Goal: Information Seeking & Learning: Find specific fact

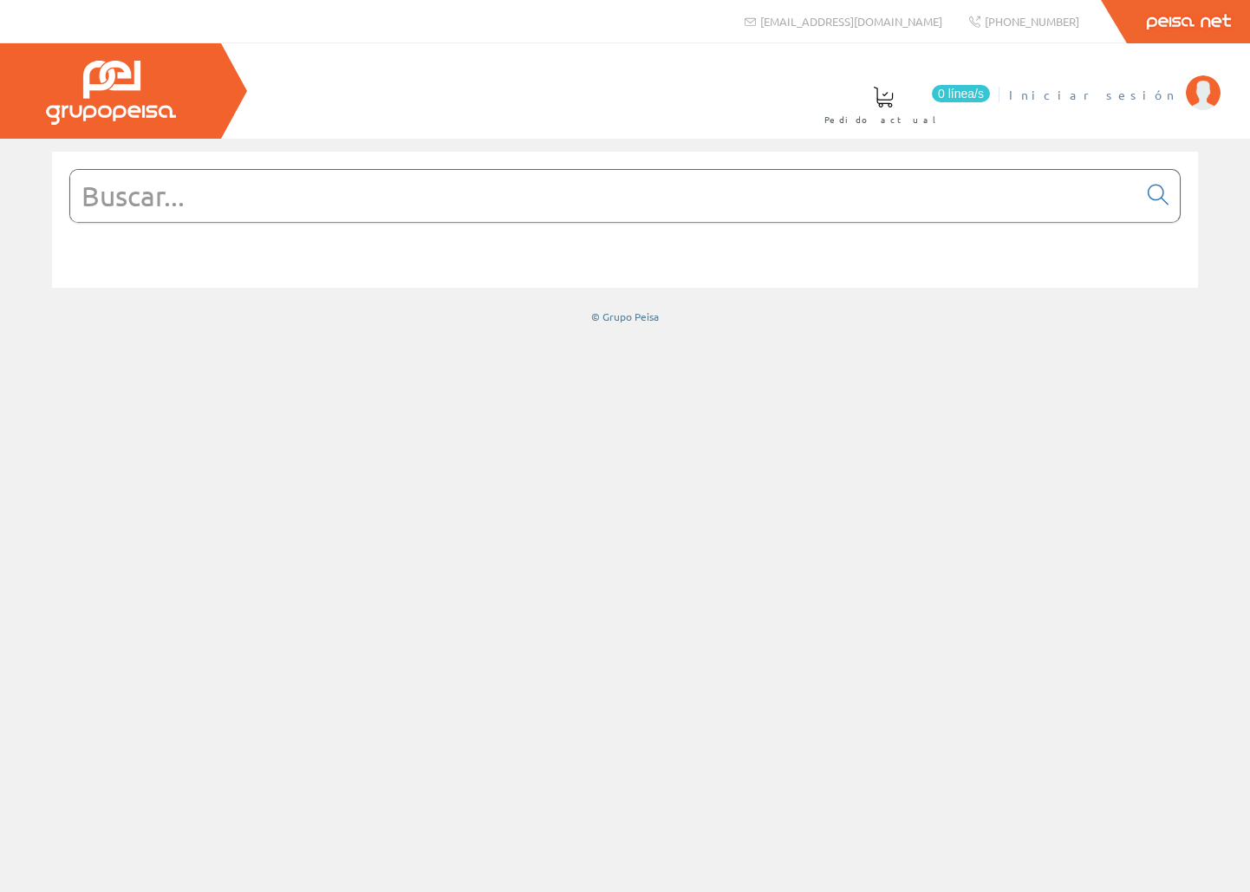
click at [1133, 98] on span "Iniciar sesión" at bounding box center [1093, 94] width 168 height 17
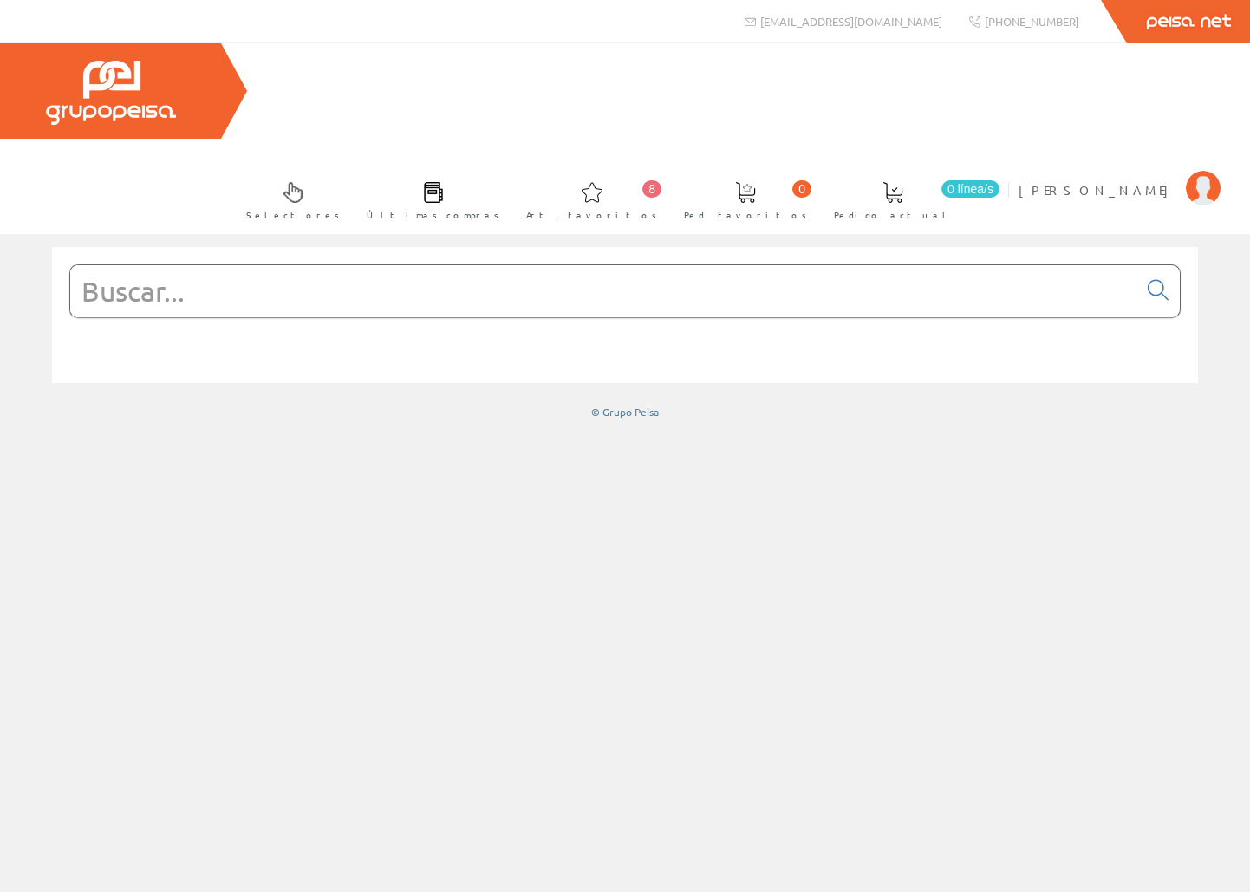
click at [645, 265] on input "text" at bounding box center [603, 291] width 1067 height 52
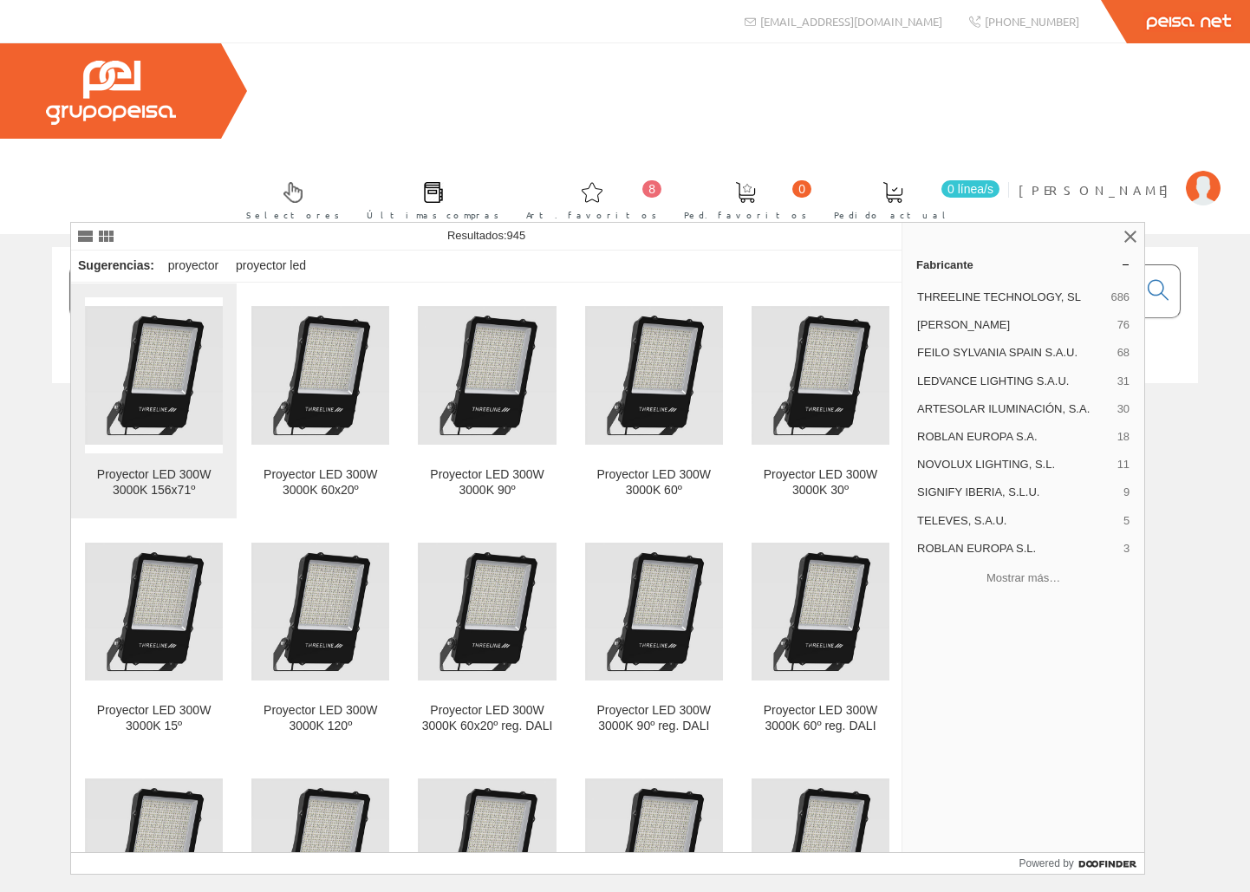
type input "proyector 300W"
click at [174, 382] on img at bounding box center [154, 375] width 138 height 138
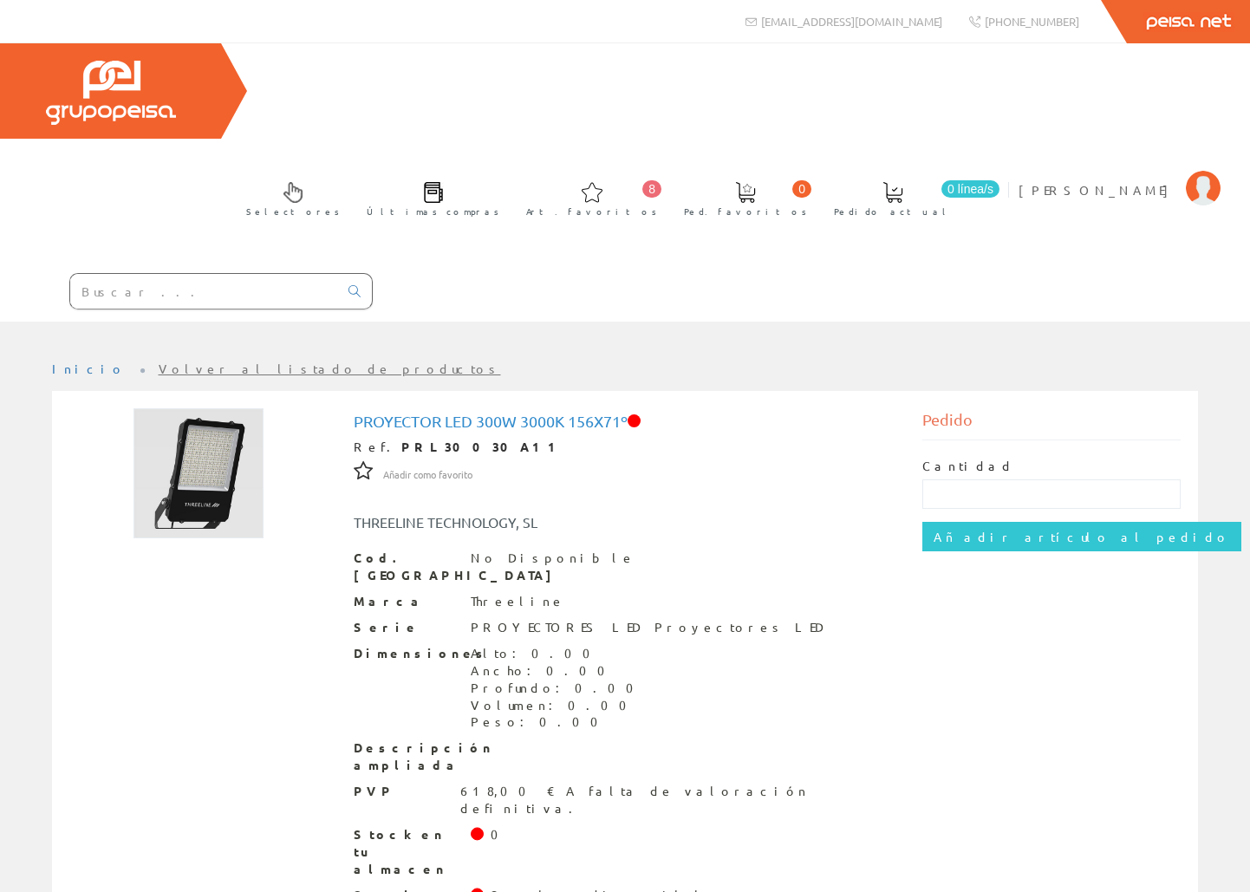
click at [338, 274] on input "text" at bounding box center [204, 291] width 268 height 35
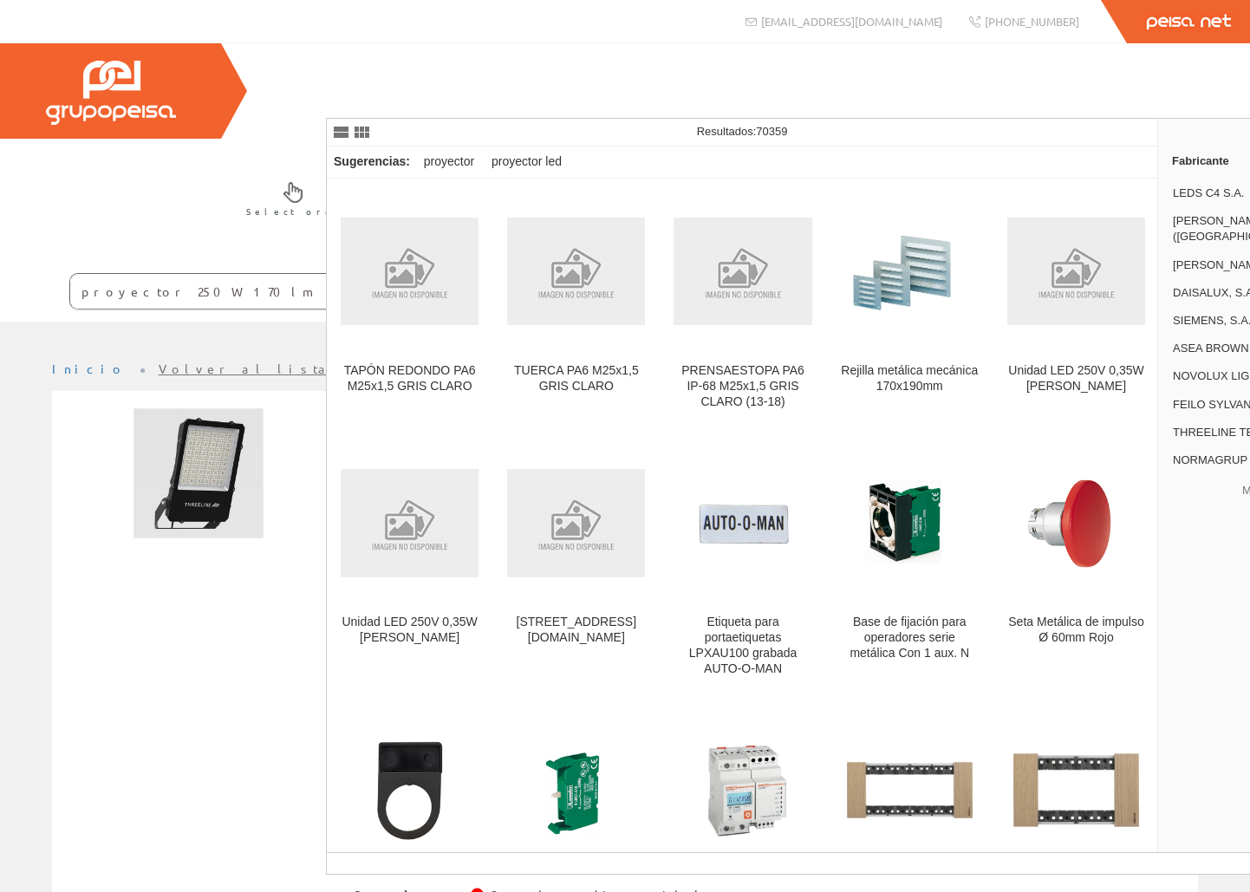
type input "proyector 250W 170lm"
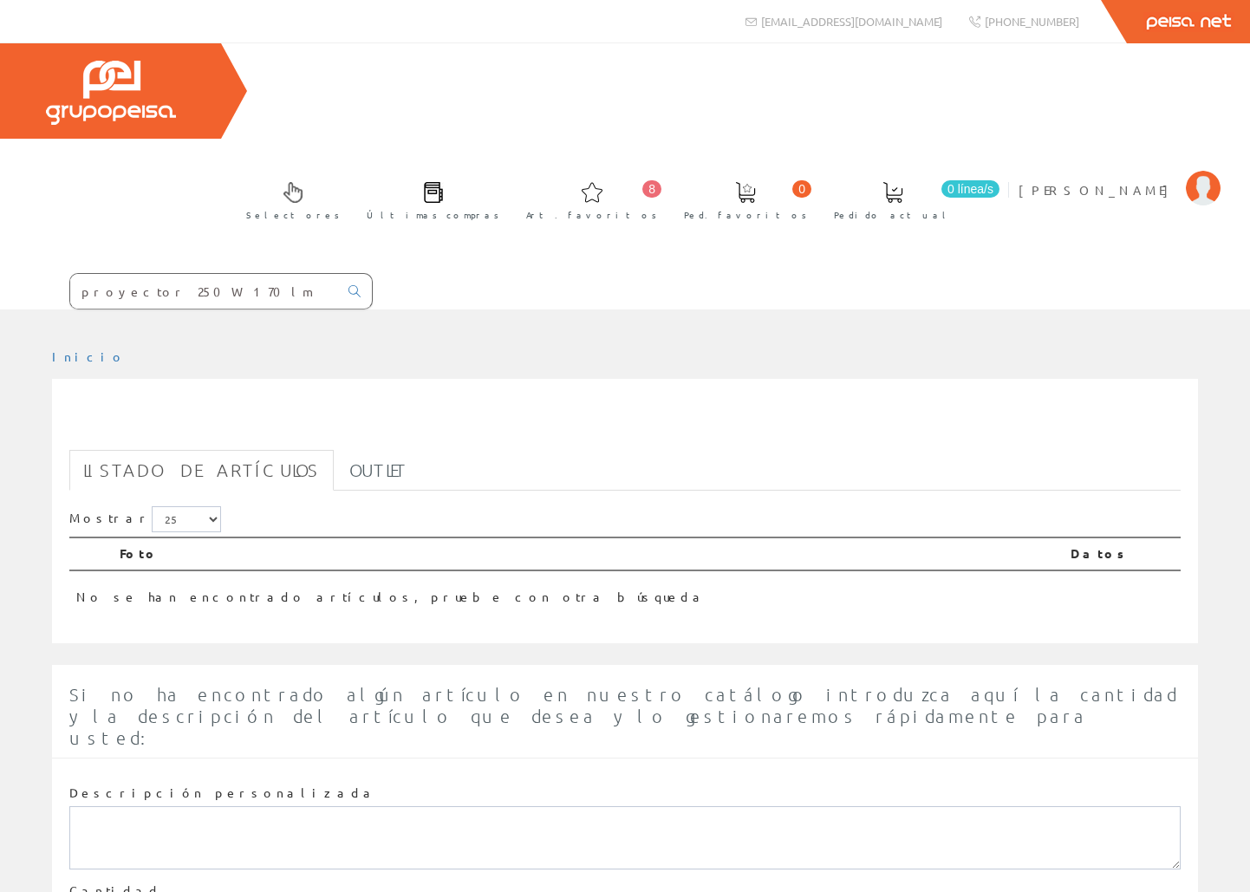
click at [338, 274] on input "proyector 250W 170lm" at bounding box center [204, 291] width 268 height 35
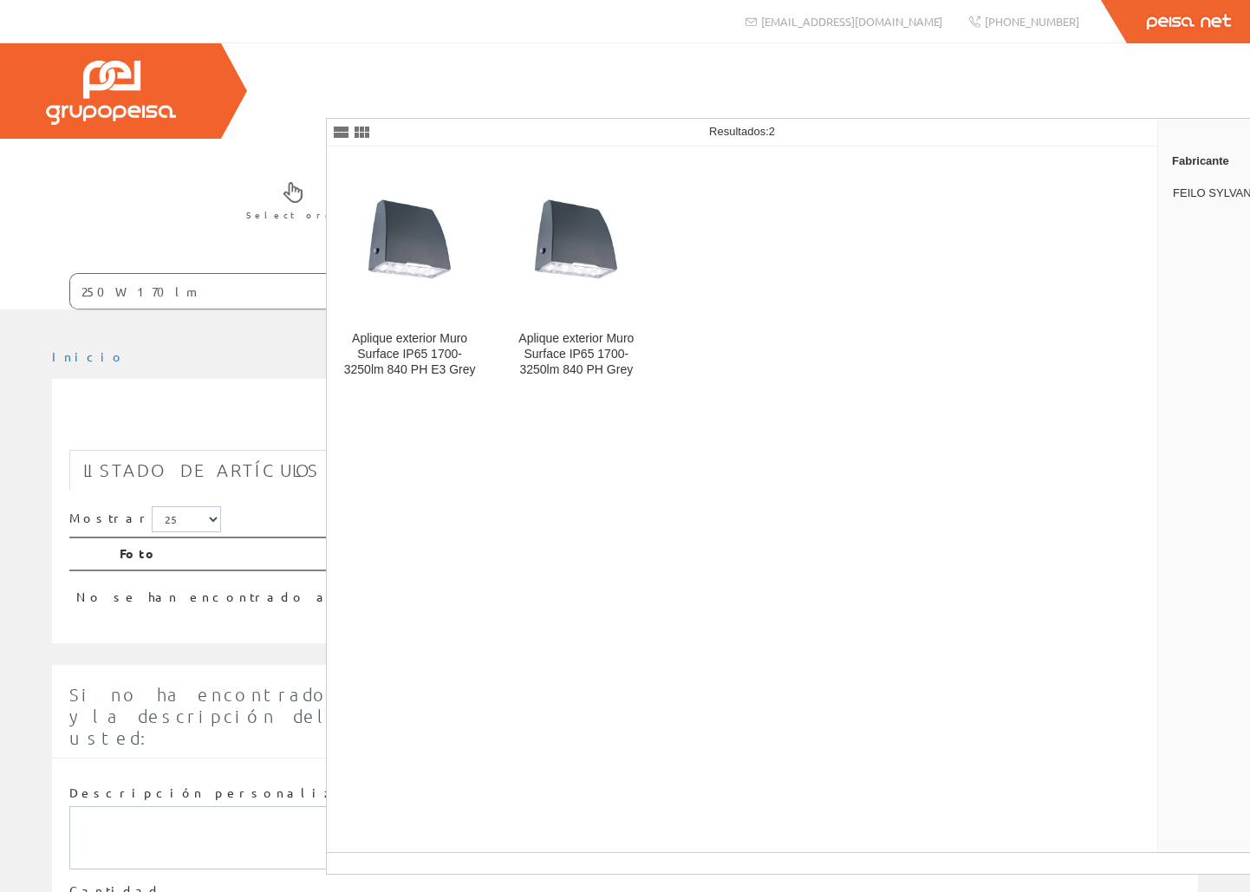
type input "250W 170lm"
click at [361, 285] on icon at bounding box center [355, 291] width 12 height 12
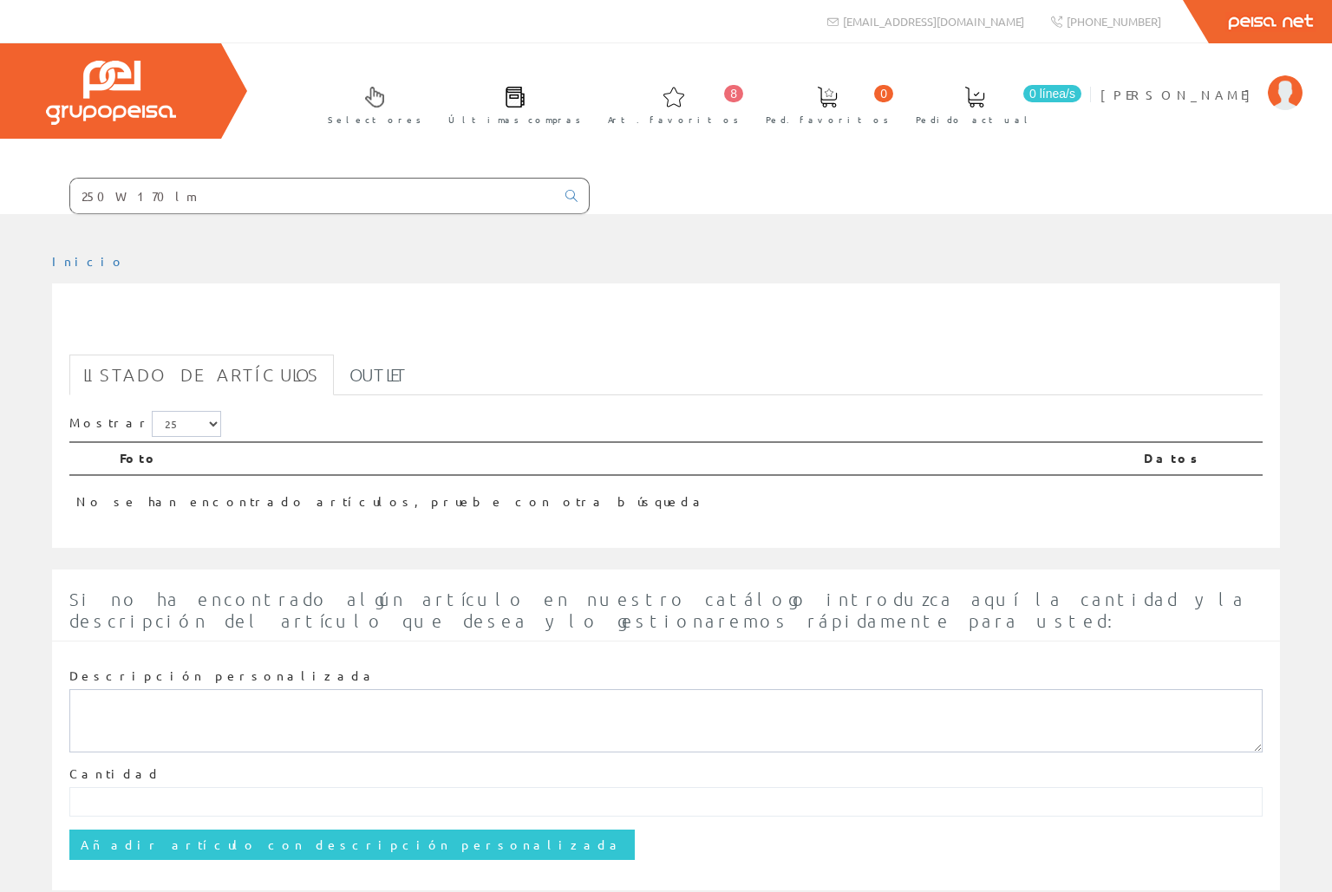
click at [308, 206] on input "250W 170lm" at bounding box center [312, 196] width 485 height 35
drag, startPoint x: 223, startPoint y: 201, endPoint x: 44, endPoint y: 199, distance: 178.6
click at [44, 199] on form "250W 170lm" at bounding box center [295, 196] width 590 height 36
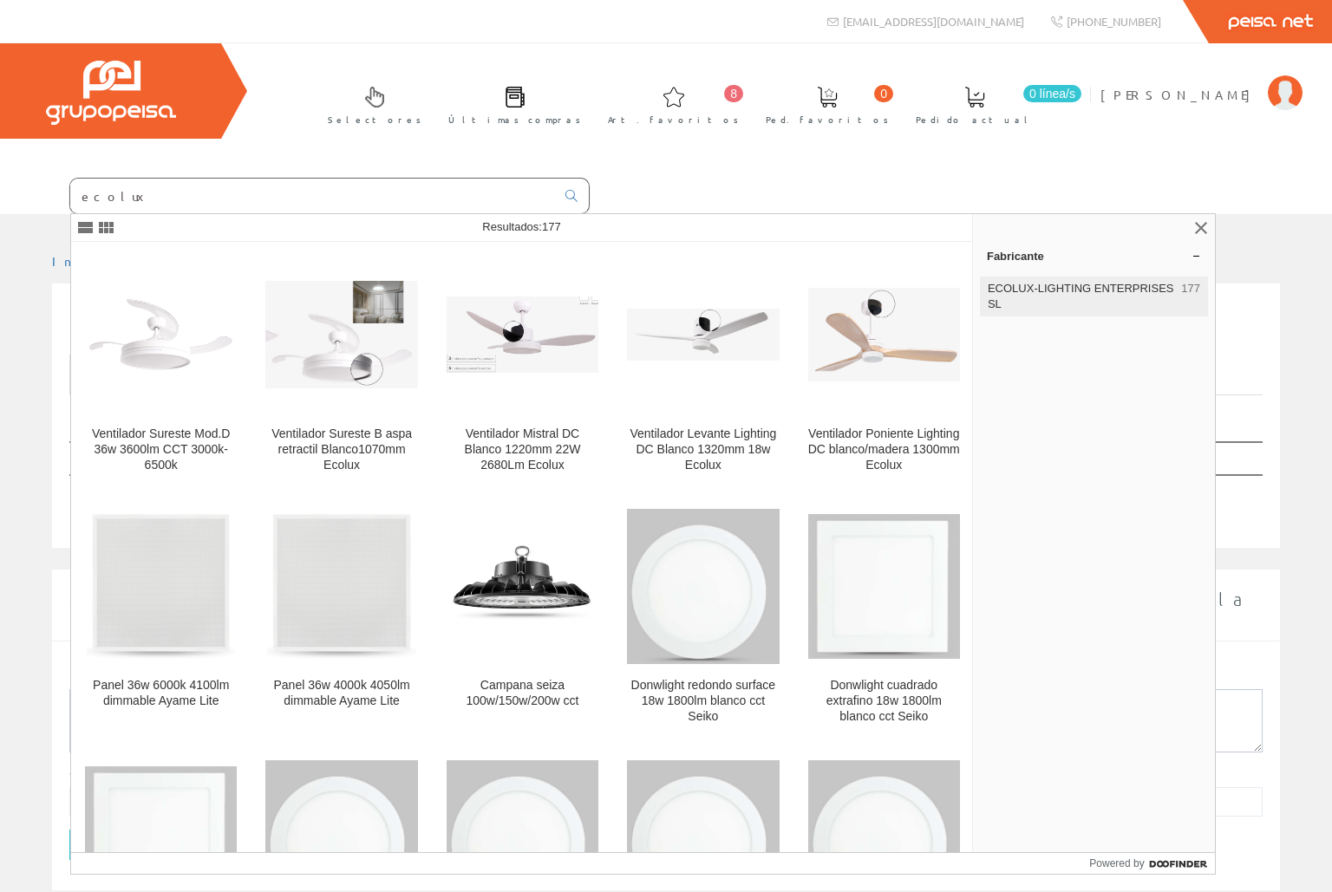
type input "ecolux"
click at [1065, 284] on span "ECOLUX-LIGHTING ENTERPRISES SL" at bounding box center [1081, 296] width 186 height 31
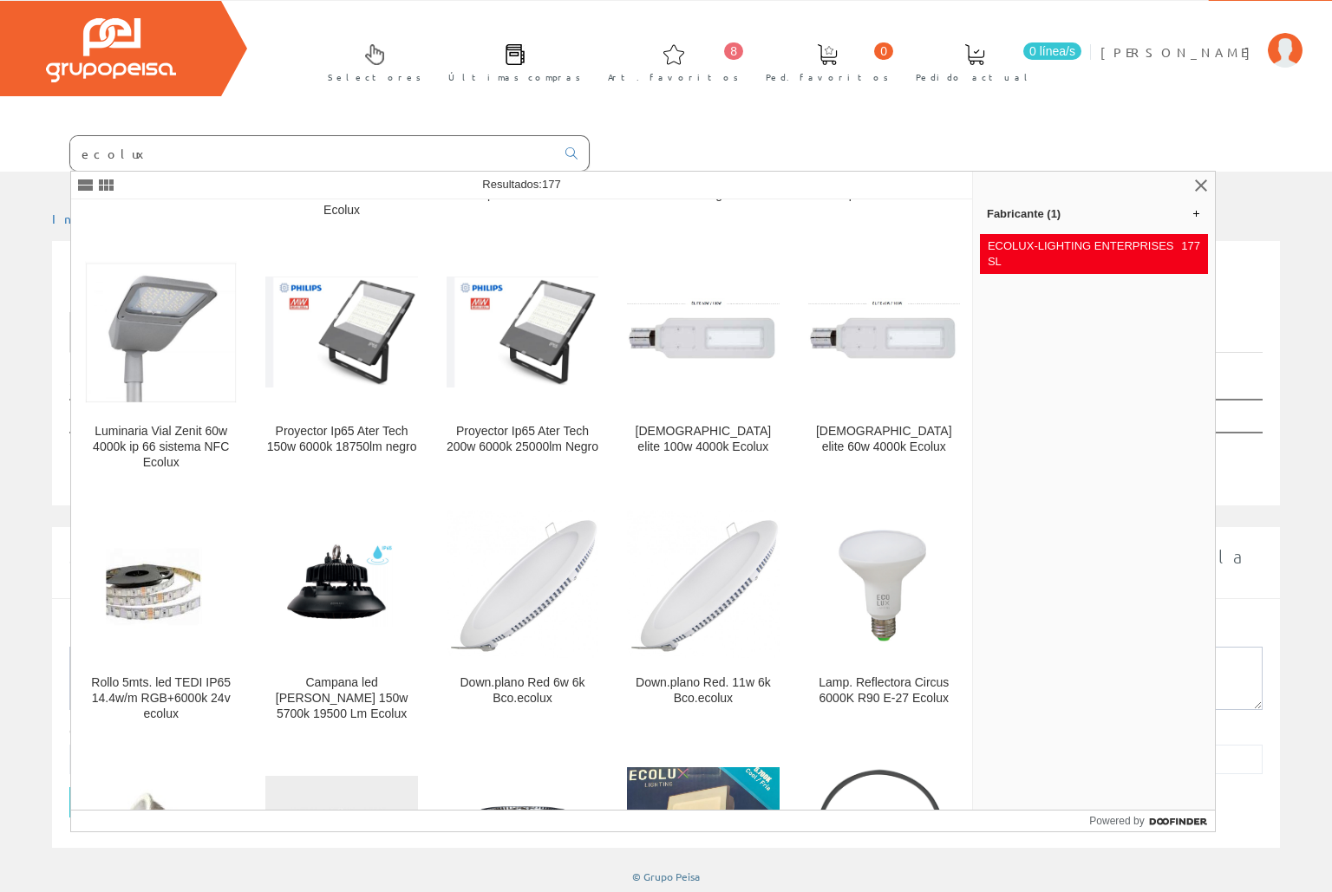
scroll to position [836, 0]
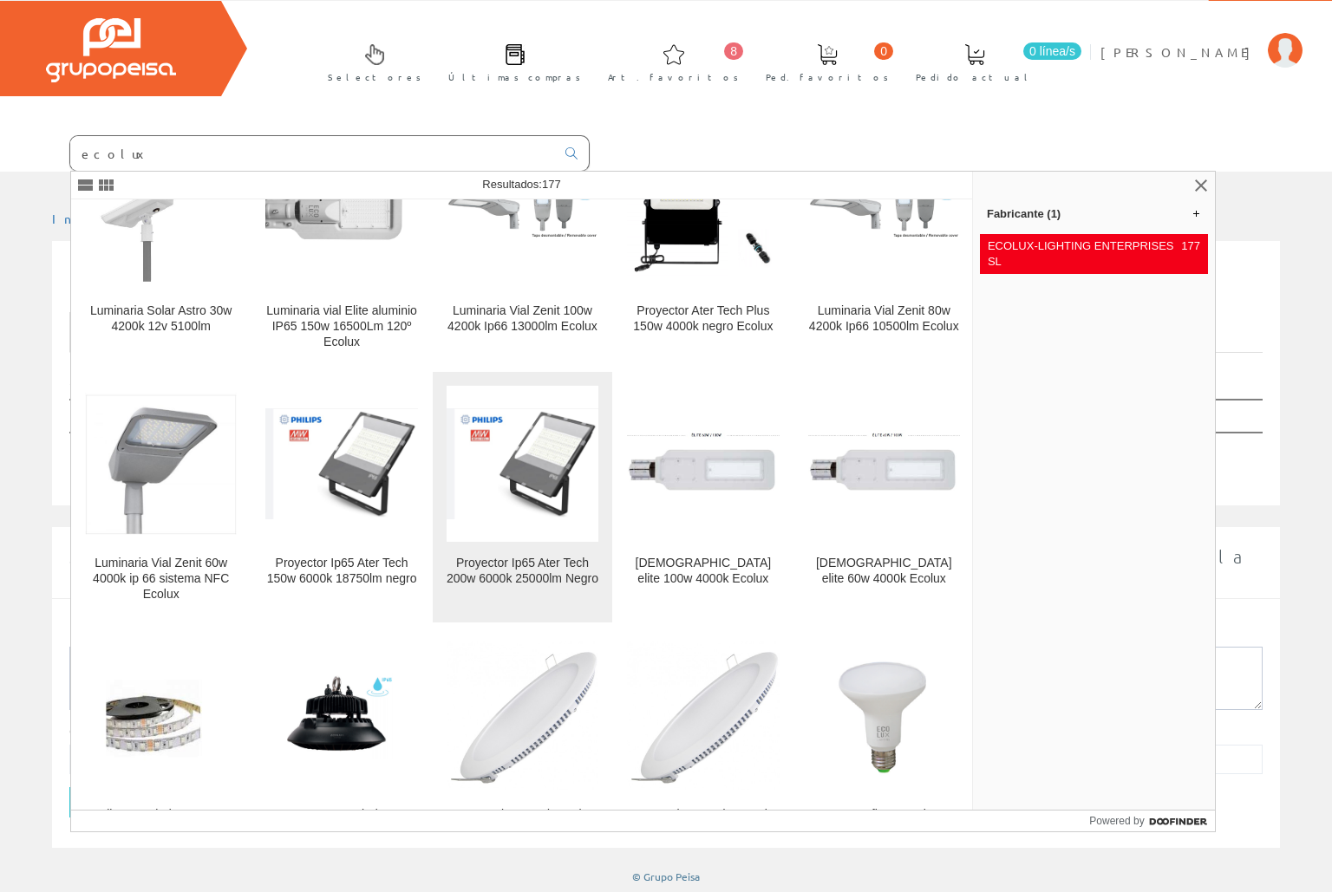
click at [514, 573] on div "Proyector Ip65 Ater Tech 200w 6000k 25000lm Negro" at bounding box center [523, 571] width 152 height 31
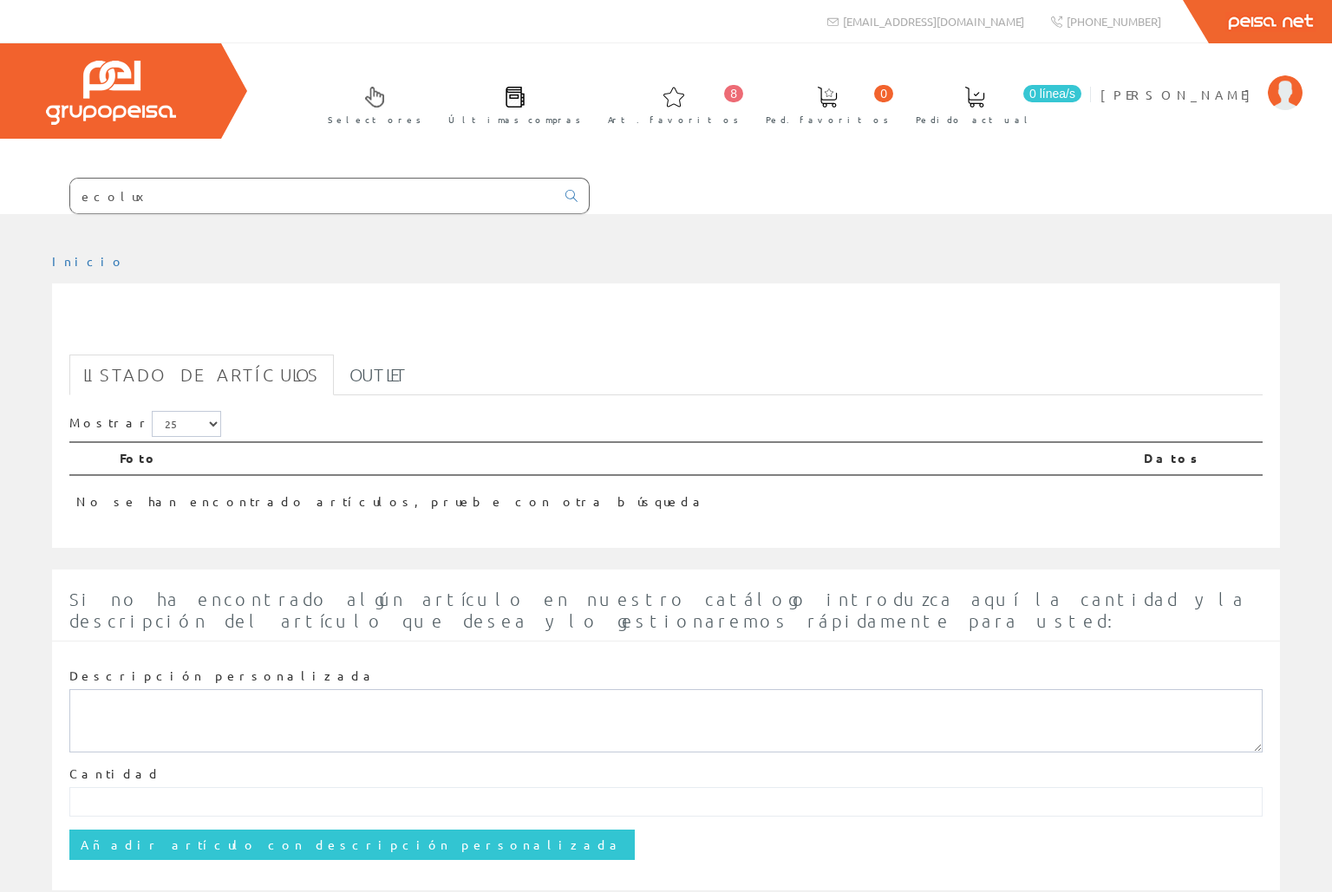
scroll to position [42, 0]
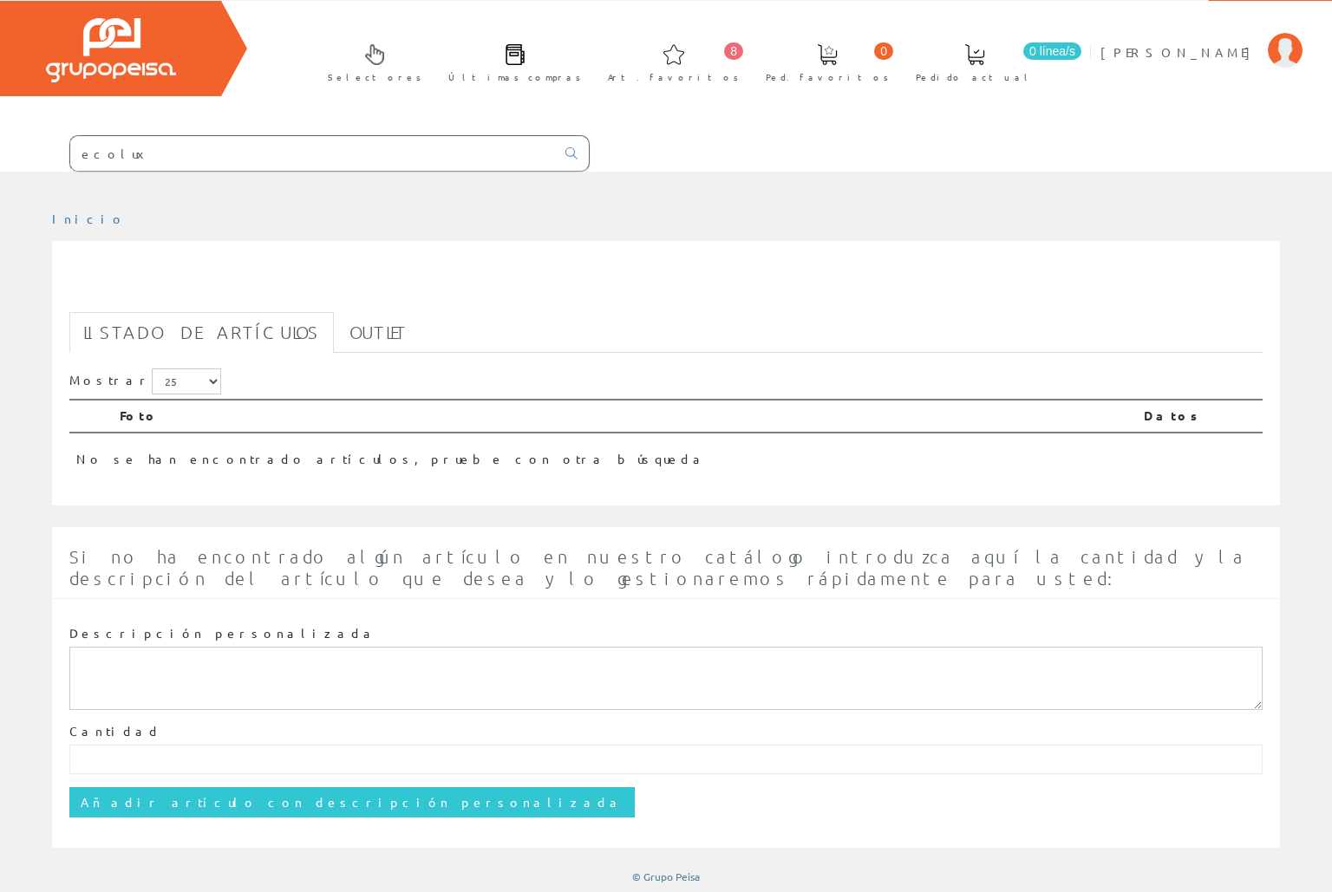
click at [163, 151] on input "ecolux" at bounding box center [312, 153] width 485 height 35
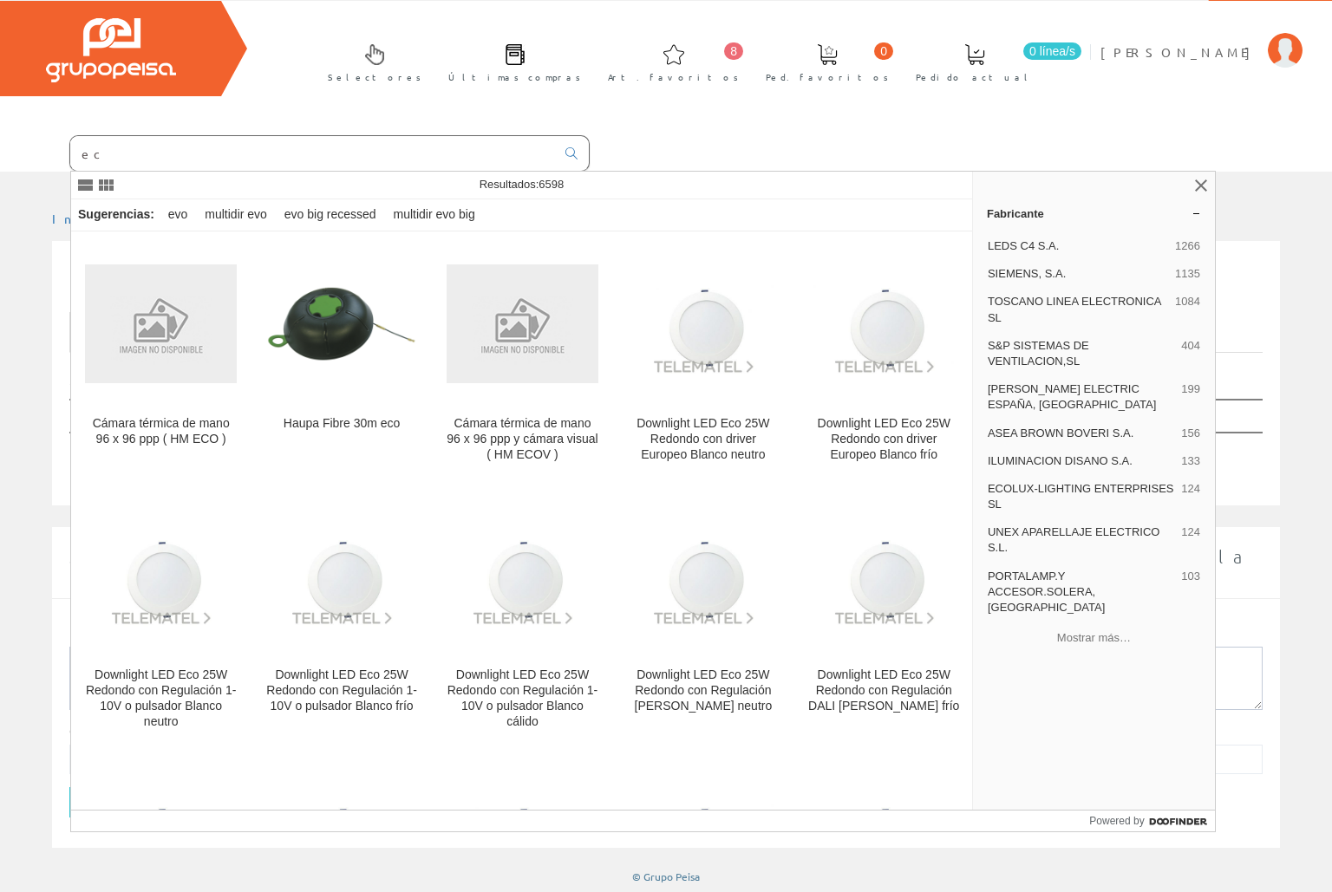
type input "e"
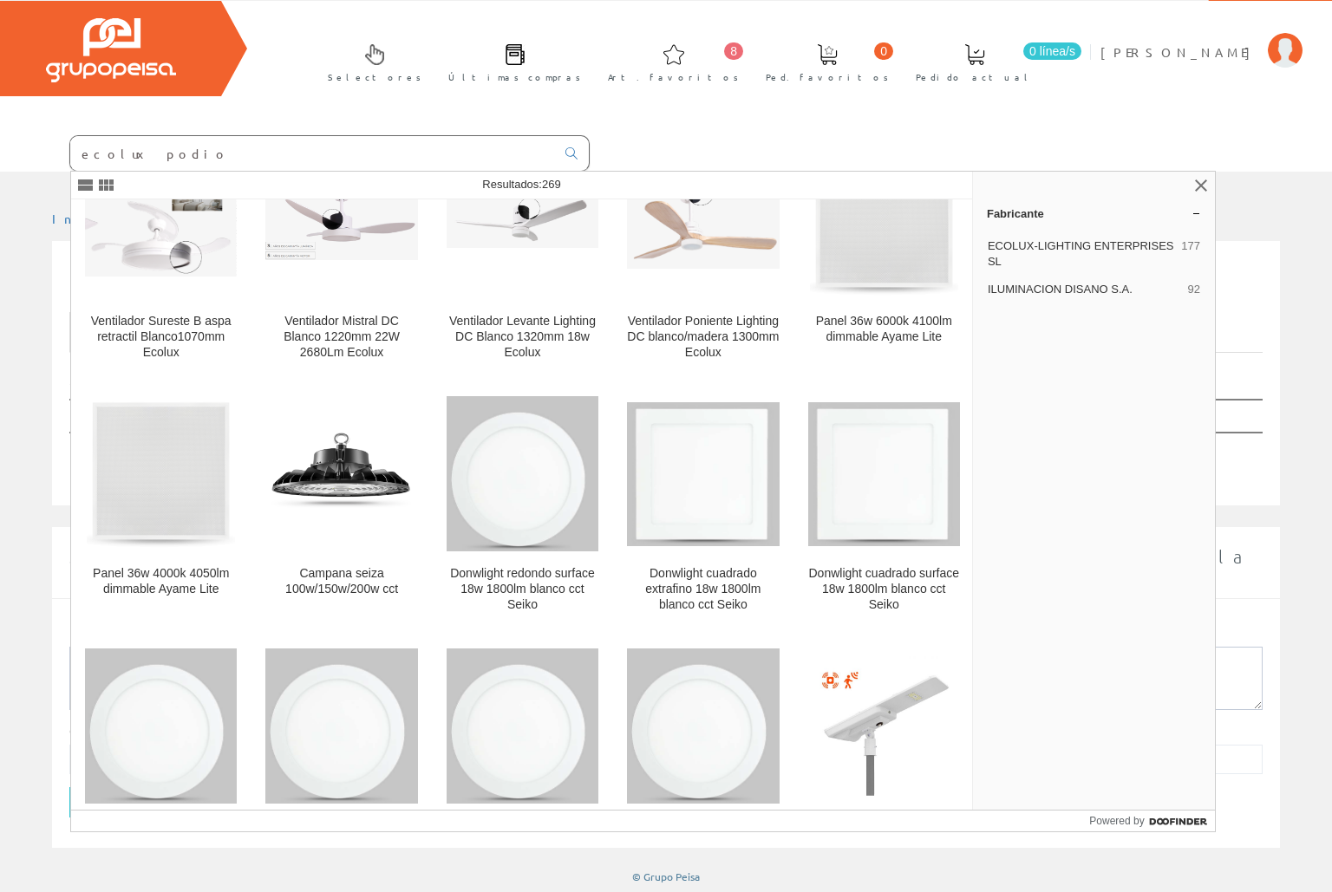
scroll to position [3900, 0]
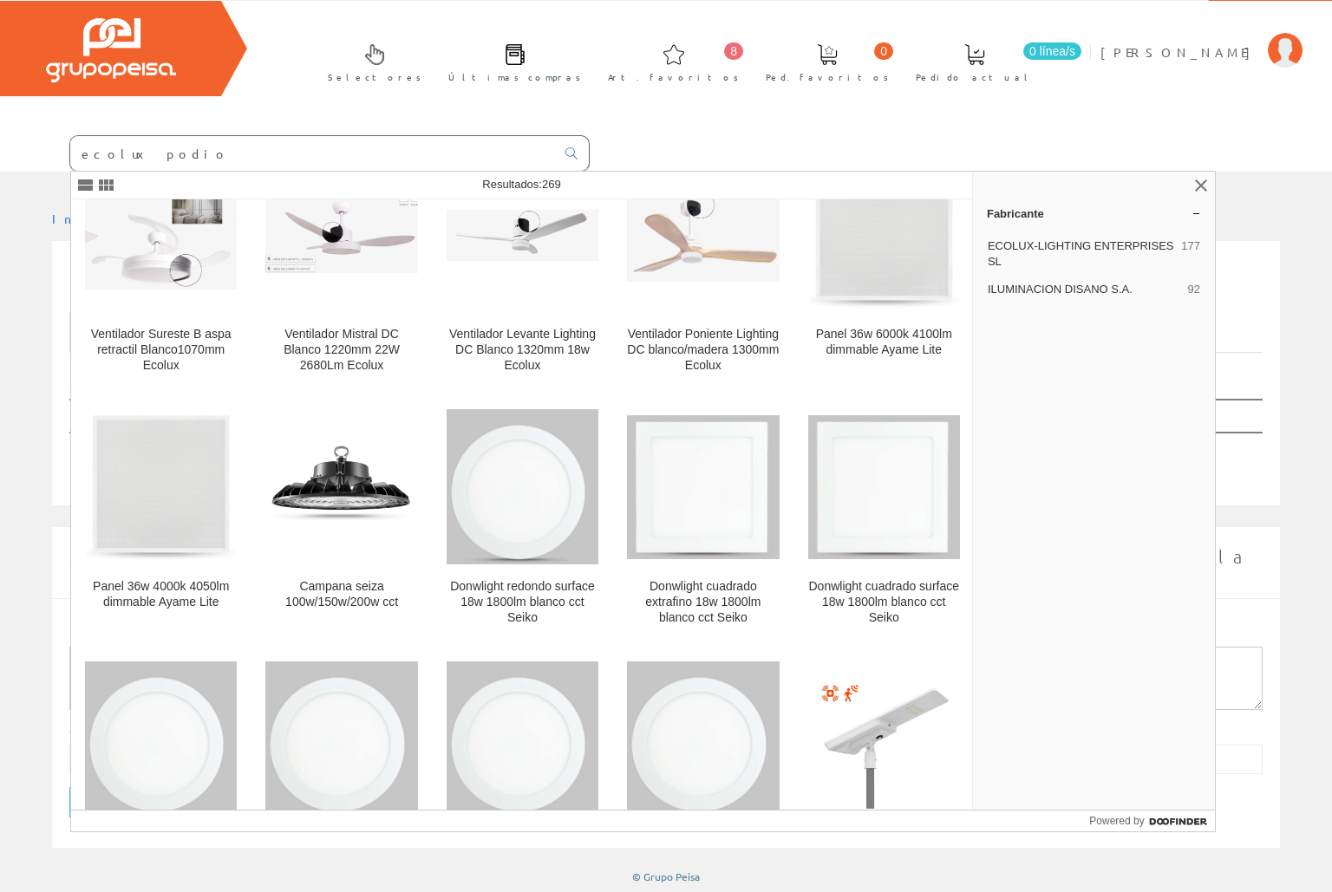
drag, startPoint x: 178, startPoint y: 156, endPoint x: 34, endPoint y: 155, distance: 144.0
click at [34, 155] on form "ecolux podio" at bounding box center [295, 153] width 590 height 36
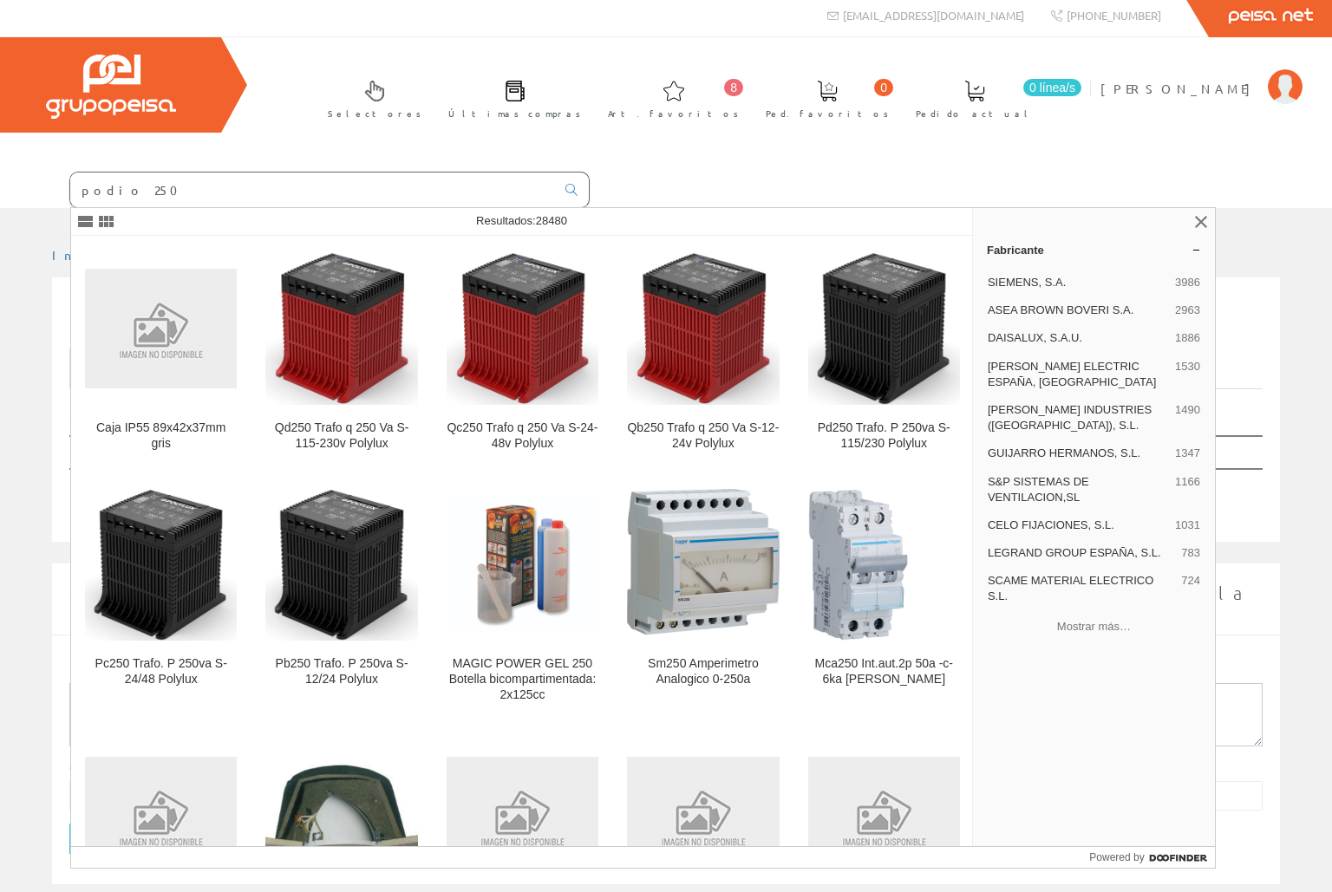
type input "podio 250"
